Goal: Navigation & Orientation: Find specific page/section

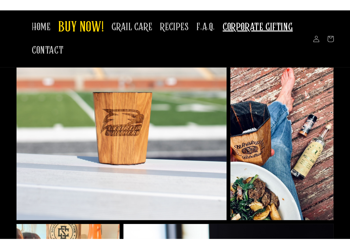
scroll to position [264, 0]
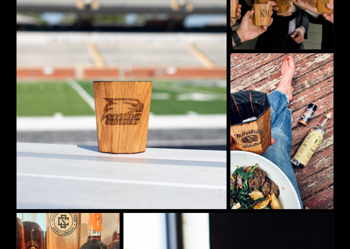
click at [298, 119] on img at bounding box center [282, 132] width 103 height 156
click at [298, 114] on img at bounding box center [282, 131] width 103 height 156
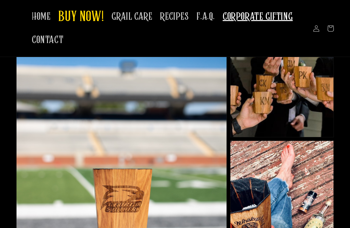
scroll to position [175, 0]
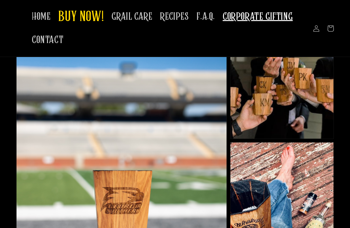
click at [129, 13] on span "GRAIL CARE" at bounding box center [132, 16] width 41 height 13
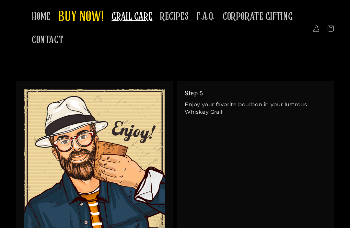
scroll to position [1334, 0]
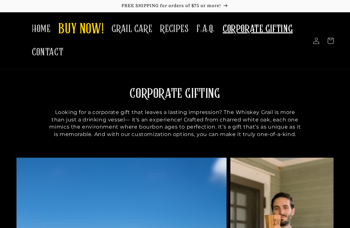
click at [35, 25] on span "HOME" at bounding box center [41, 29] width 19 height 13
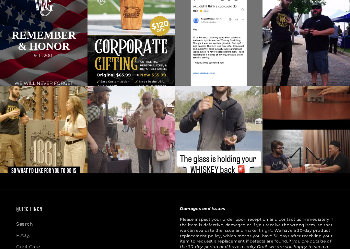
scroll to position [1287, 0]
click at [233, 123] on div at bounding box center [219, 130] width 88 height 88
